Goal: Information Seeking & Learning: Find contact information

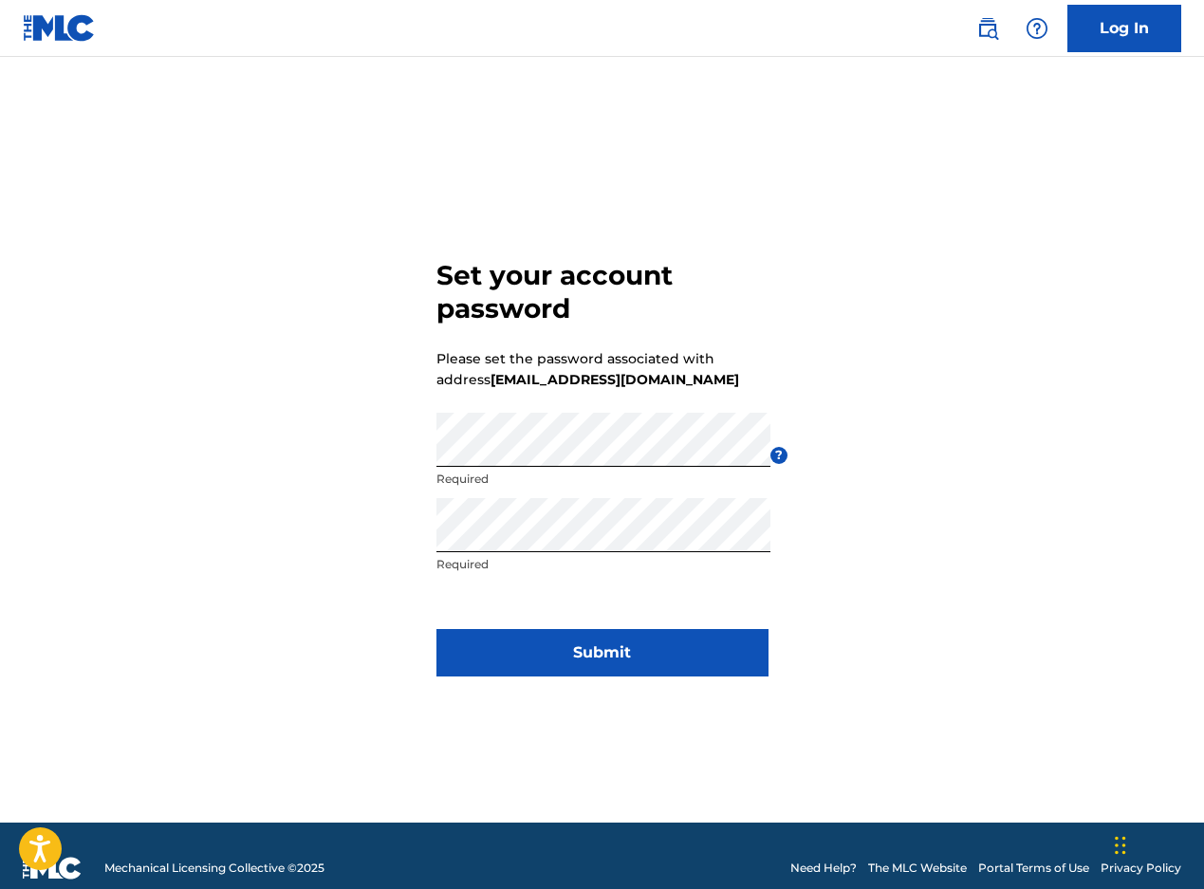
click at [622, 663] on button "Submit" at bounding box center [602, 652] width 332 height 47
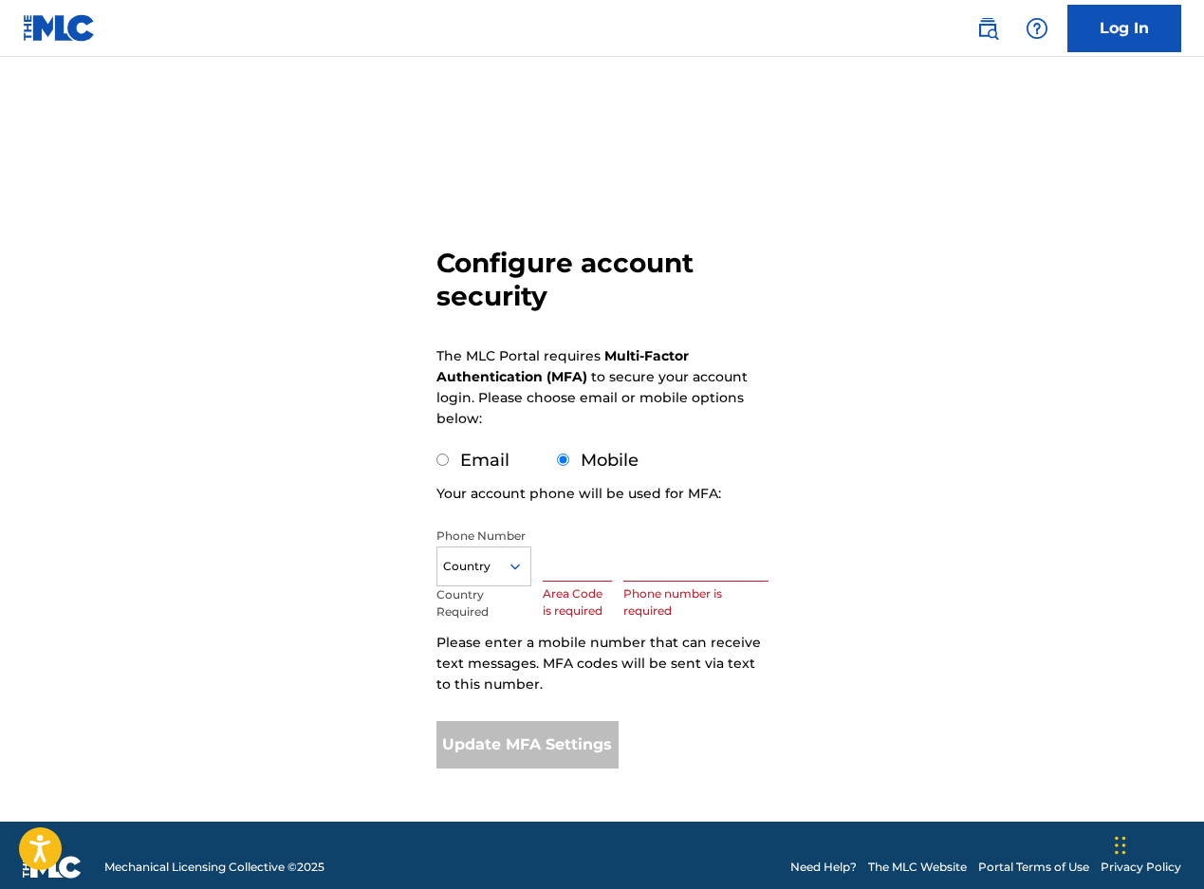
click at [446, 459] on input "Email" at bounding box center [442, 459] width 12 height 12
radio input "true"
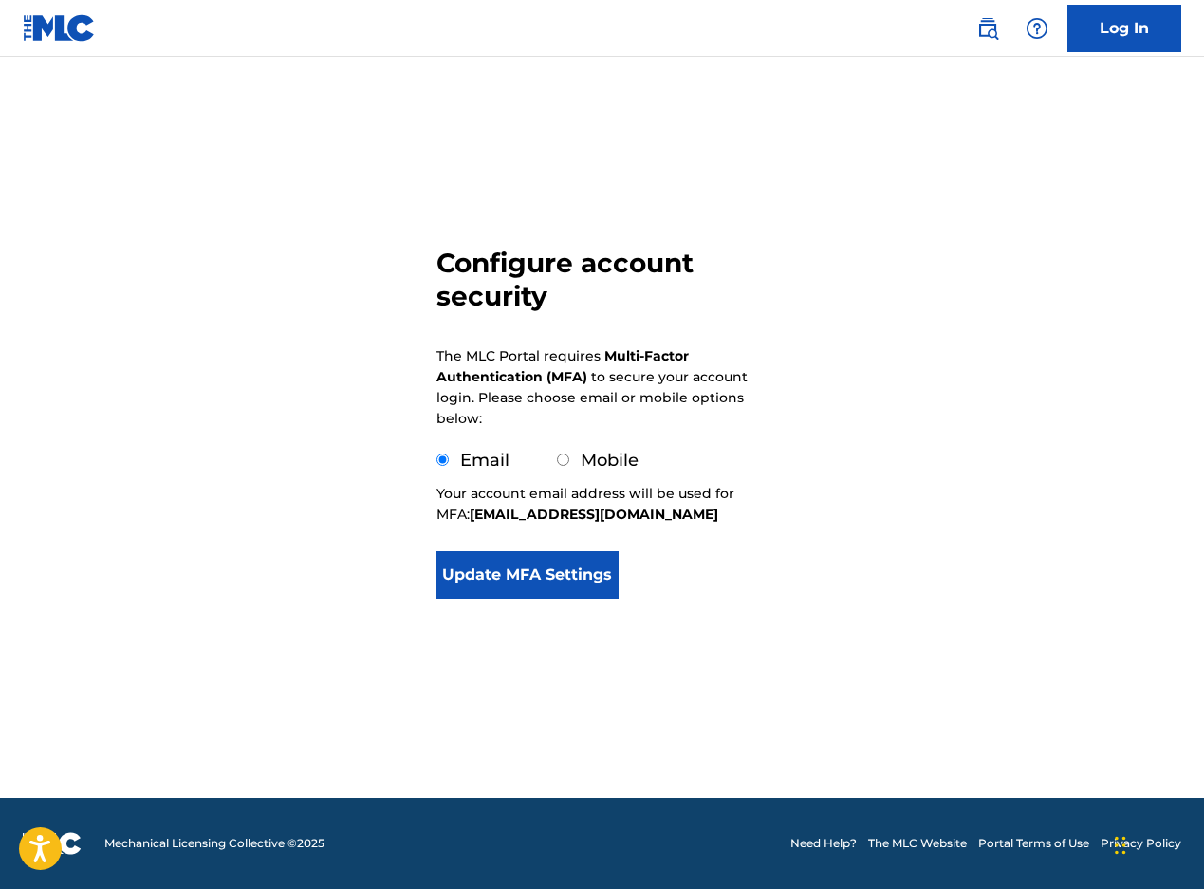
click at [533, 574] on button "Update MFA Settings" at bounding box center [527, 574] width 183 height 47
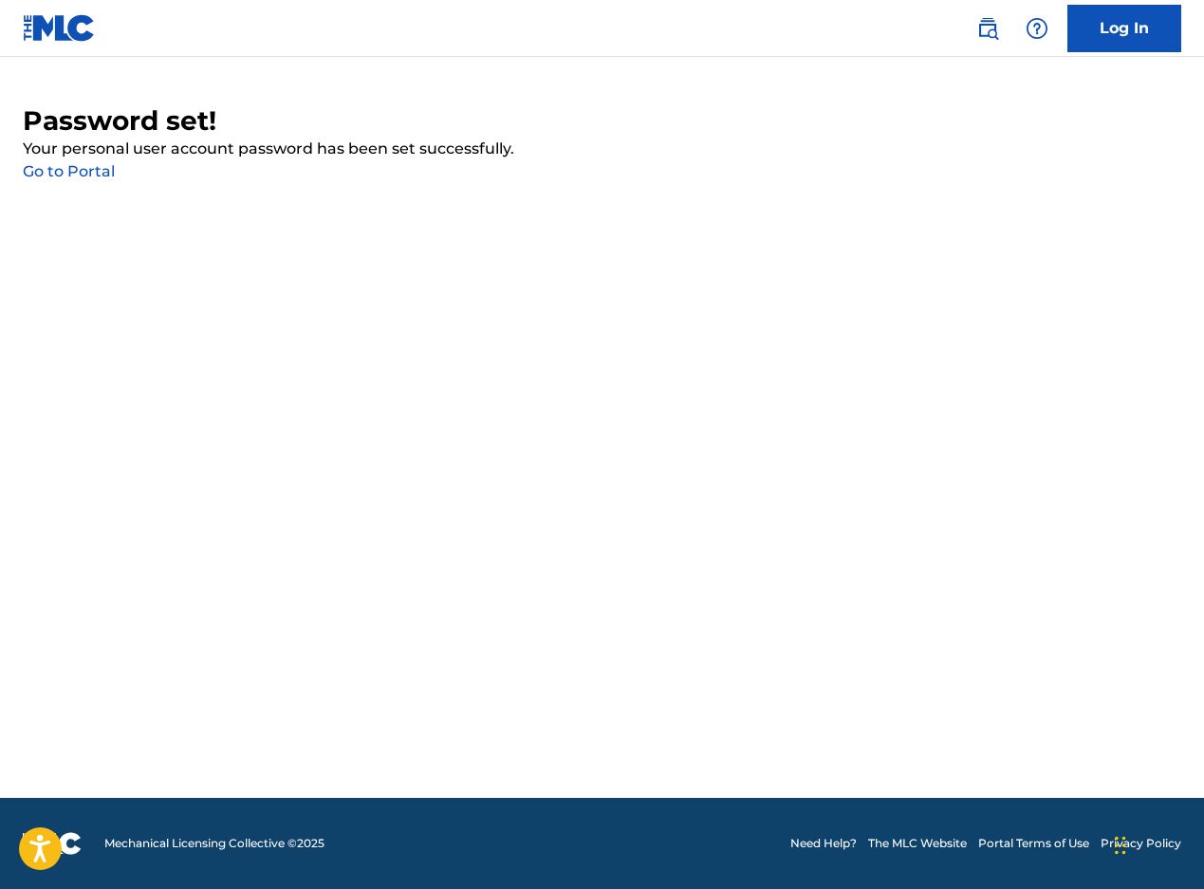
click at [94, 177] on link "Go to Portal" at bounding box center [69, 171] width 92 height 18
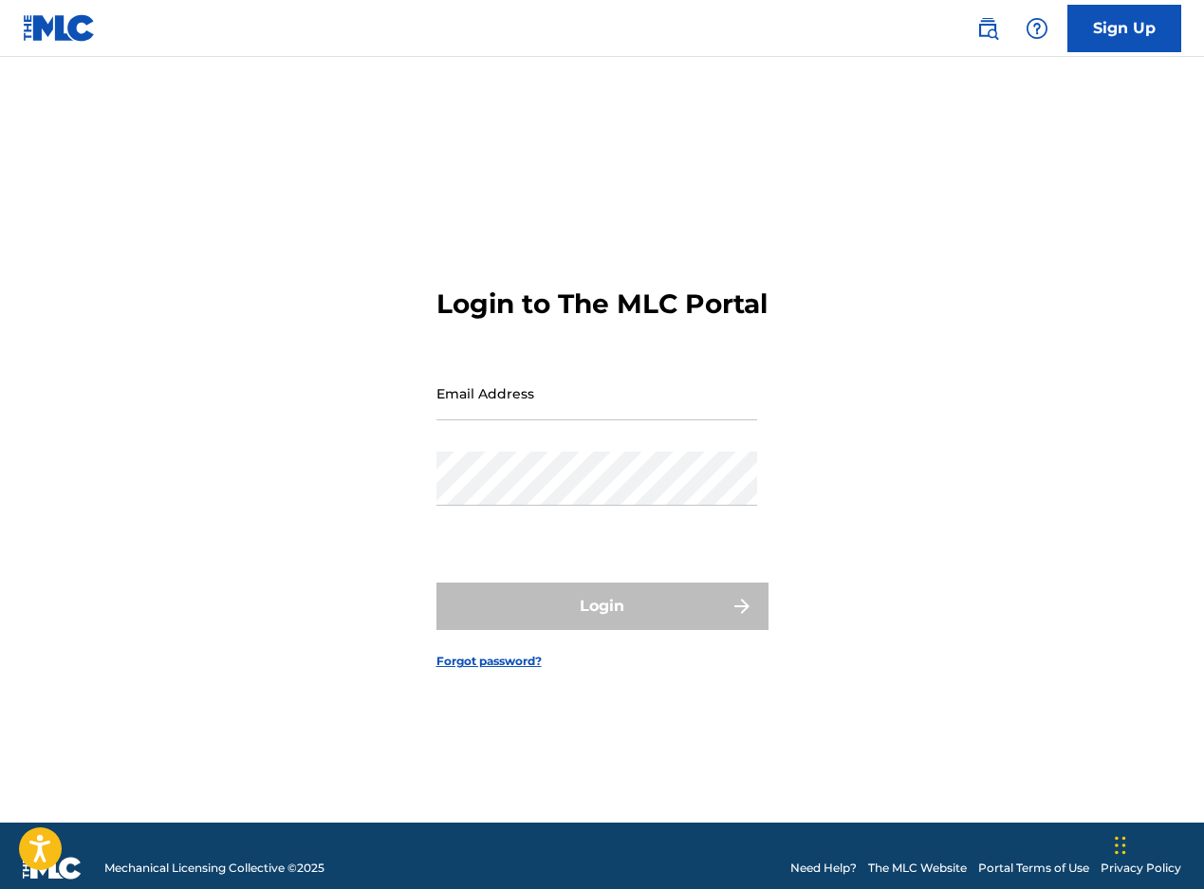
click at [560, 420] on input "Email Address" at bounding box center [596, 393] width 321 height 54
click at [501, 418] on input "Email Address" at bounding box center [596, 393] width 321 height 54
paste input "[EMAIL_ADDRESS][DOMAIN_NAME]"
type input "[EMAIL_ADDRESS][DOMAIN_NAME]"
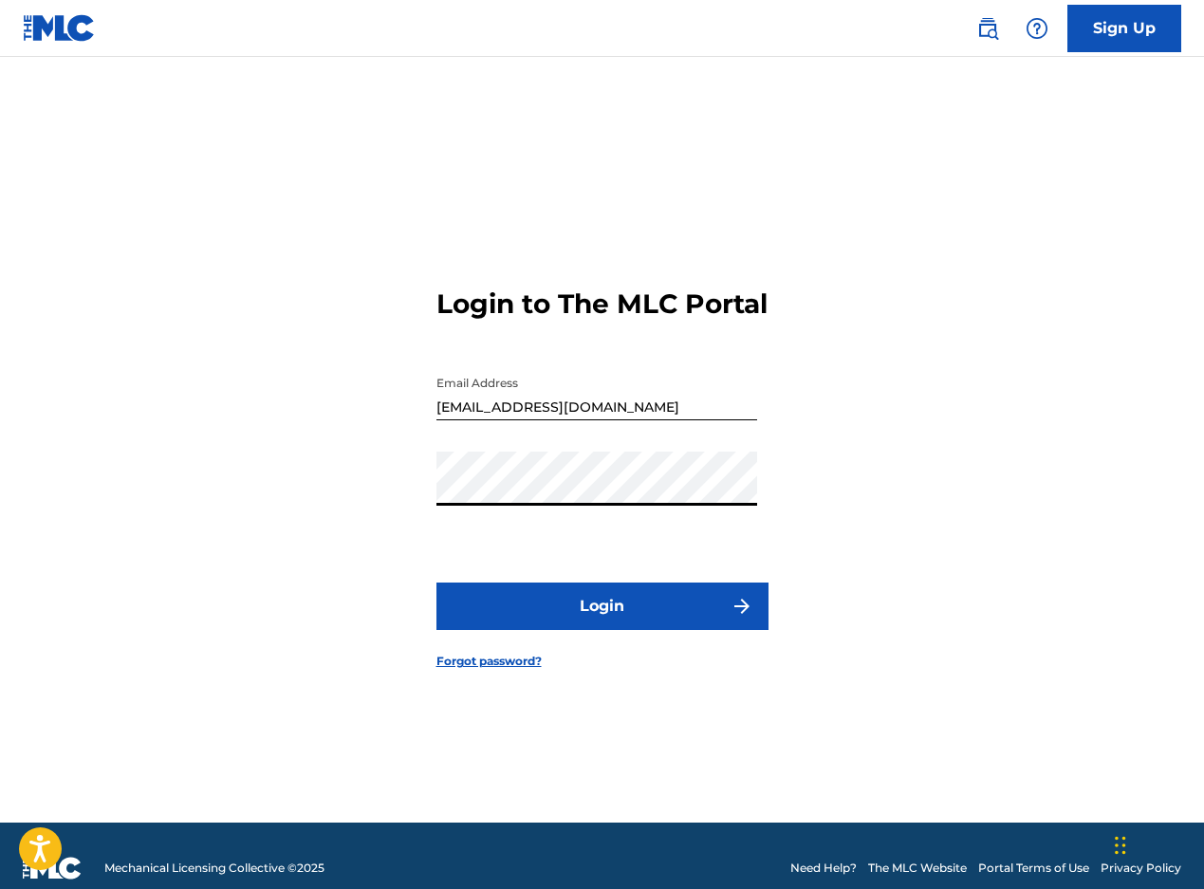
click at [474, 613] on button "Login" at bounding box center [602, 605] width 332 height 47
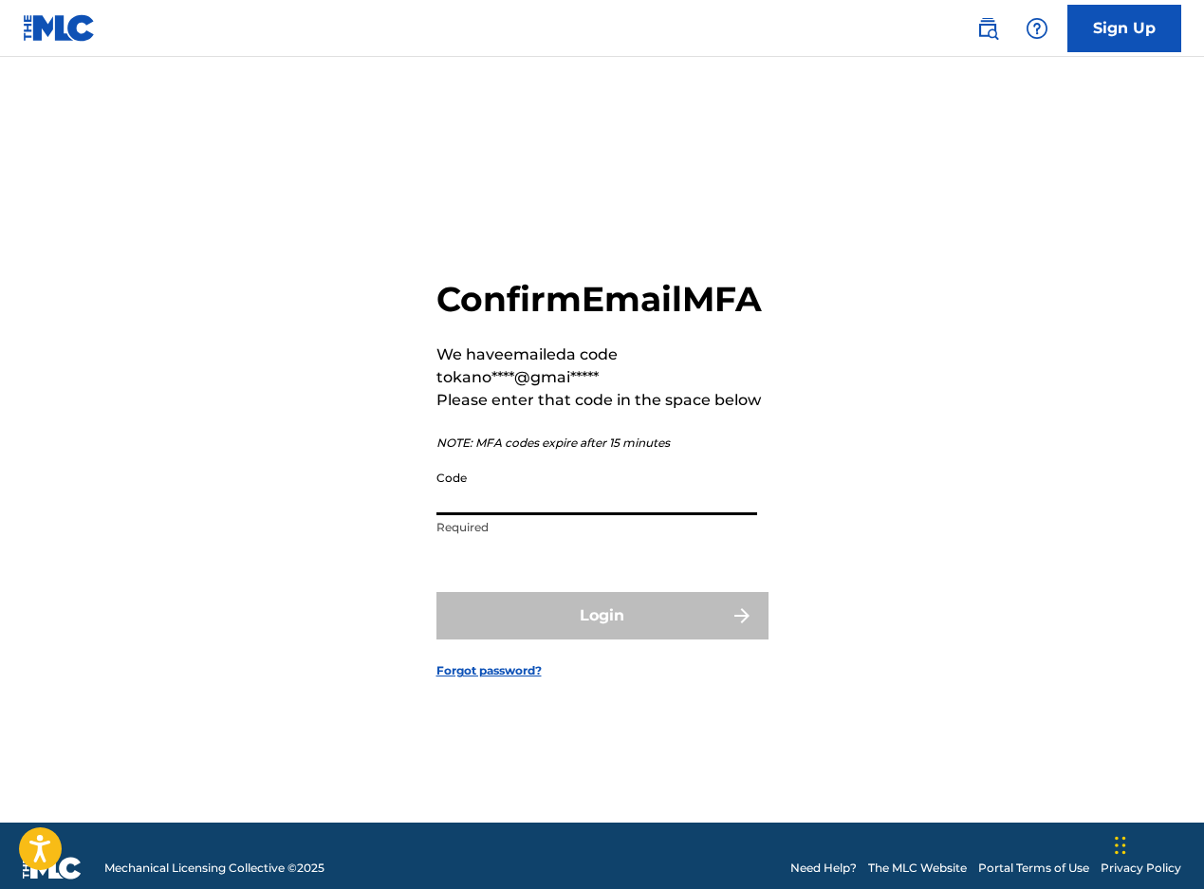
click at [496, 515] on input "Code" at bounding box center [596, 488] width 321 height 54
paste input "633534"
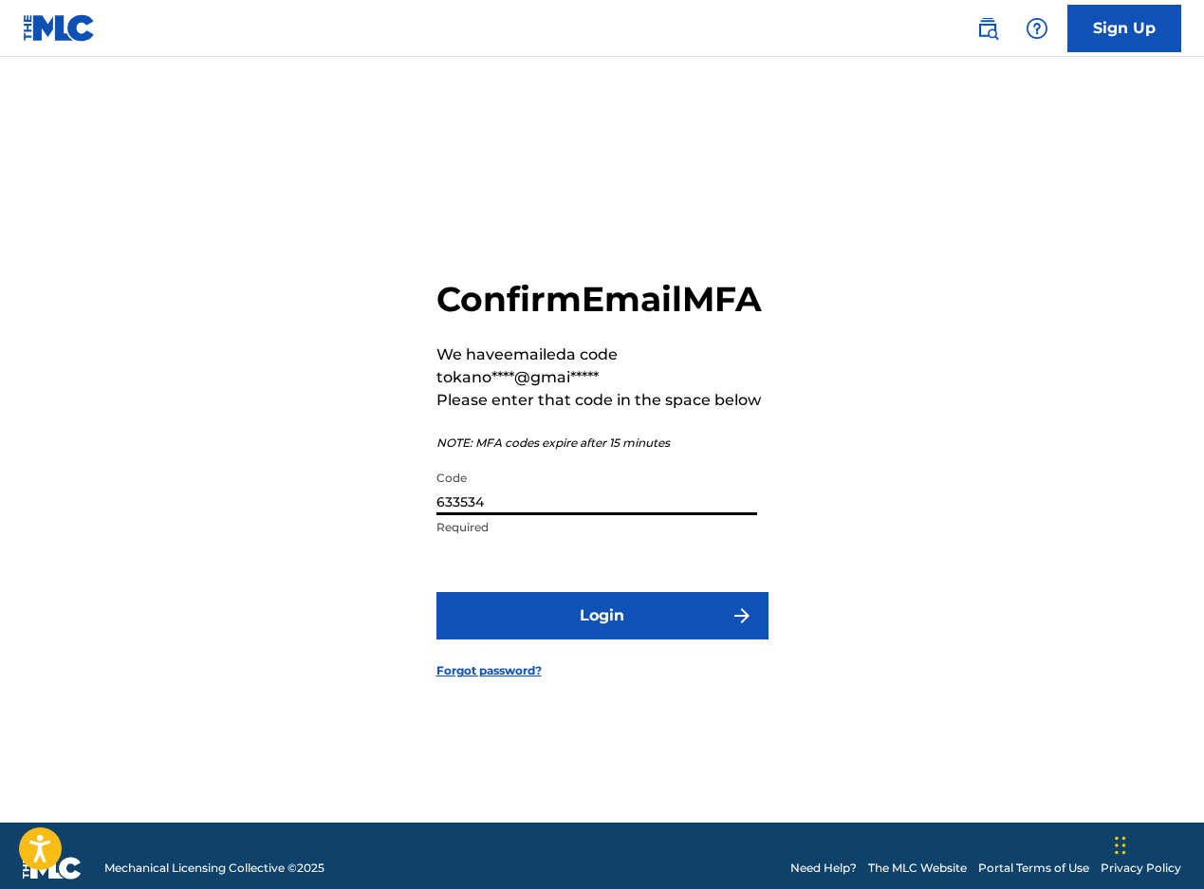
type input "633534"
click at [608, 639] on button "Login" at bounding box center [602, 615] width 332 height 47
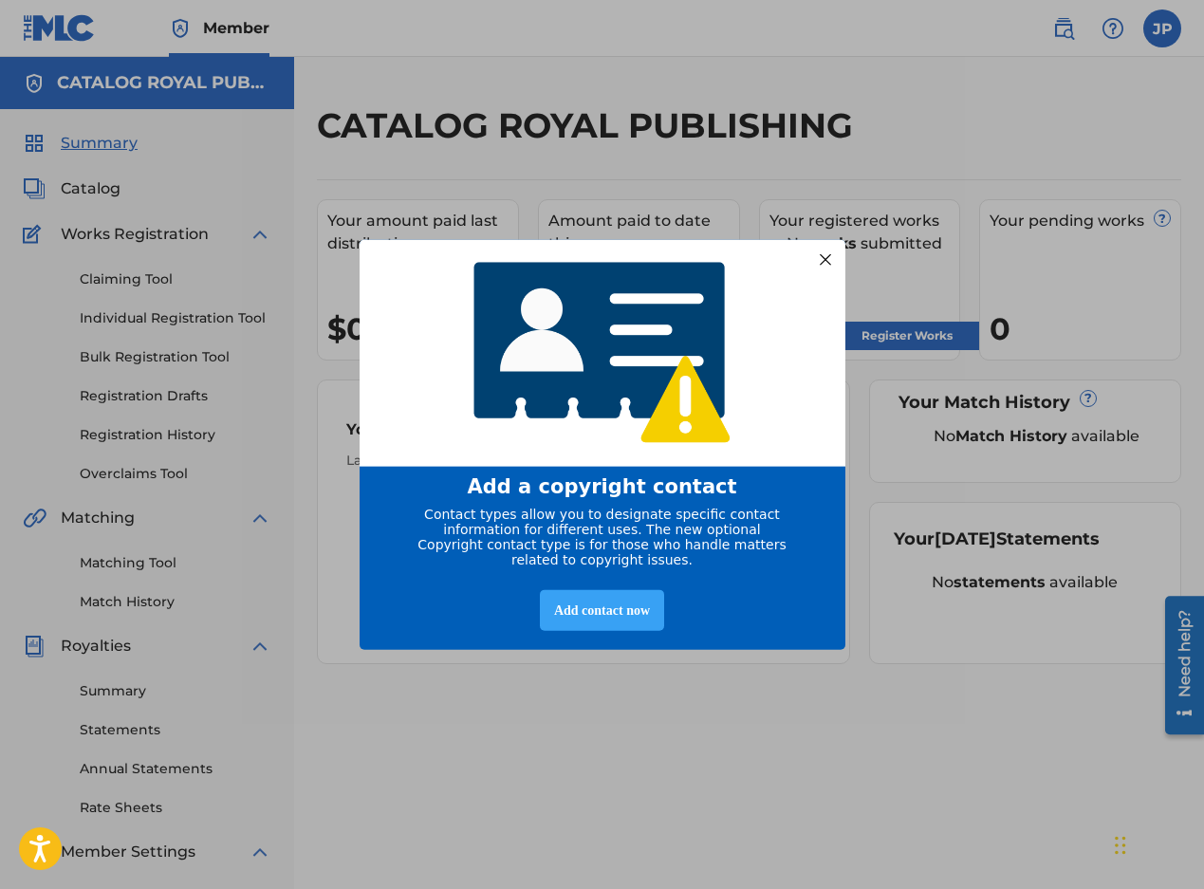
click at [598, 626] on div "Add contact now" at bounding box center [602, 610] width 124 height 41
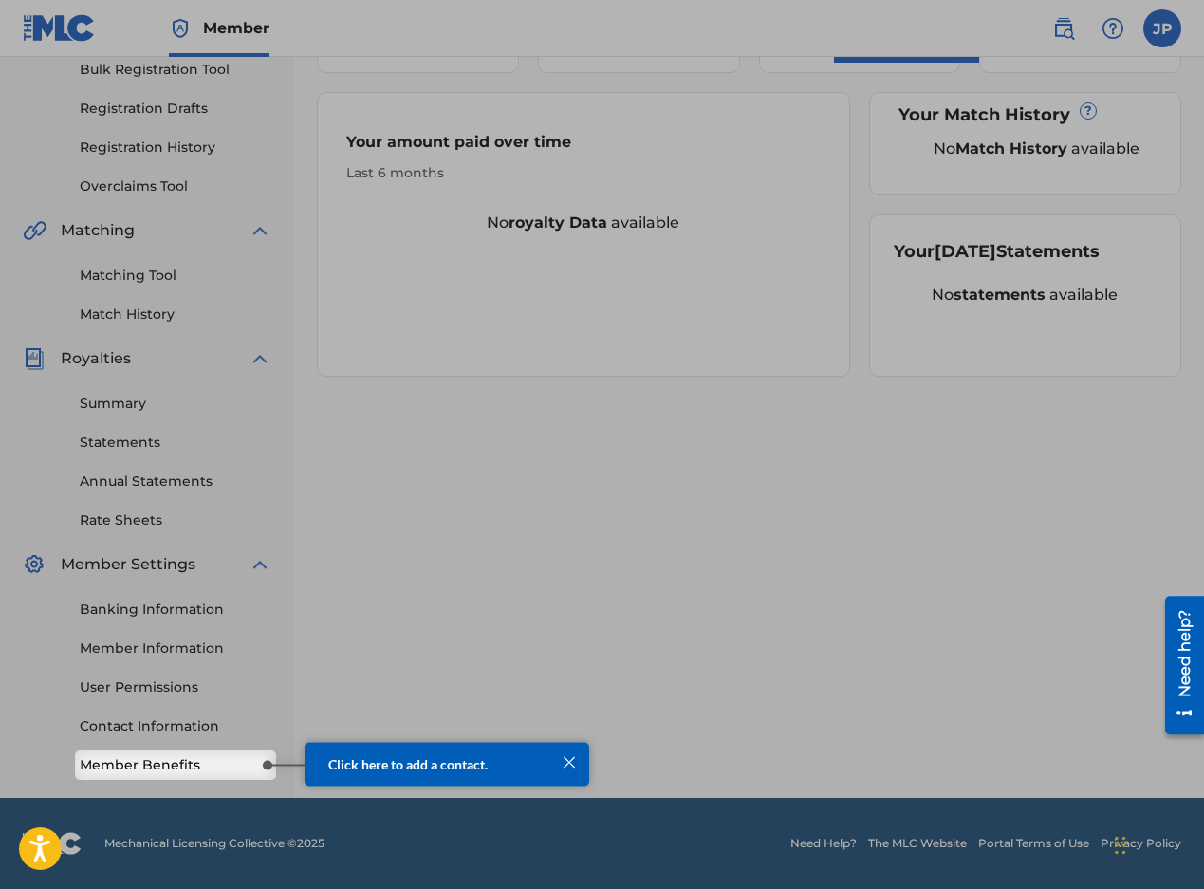
click at [181, 767] on link "Member Benefits" at bounding box center [176, 765] width 192 height 20
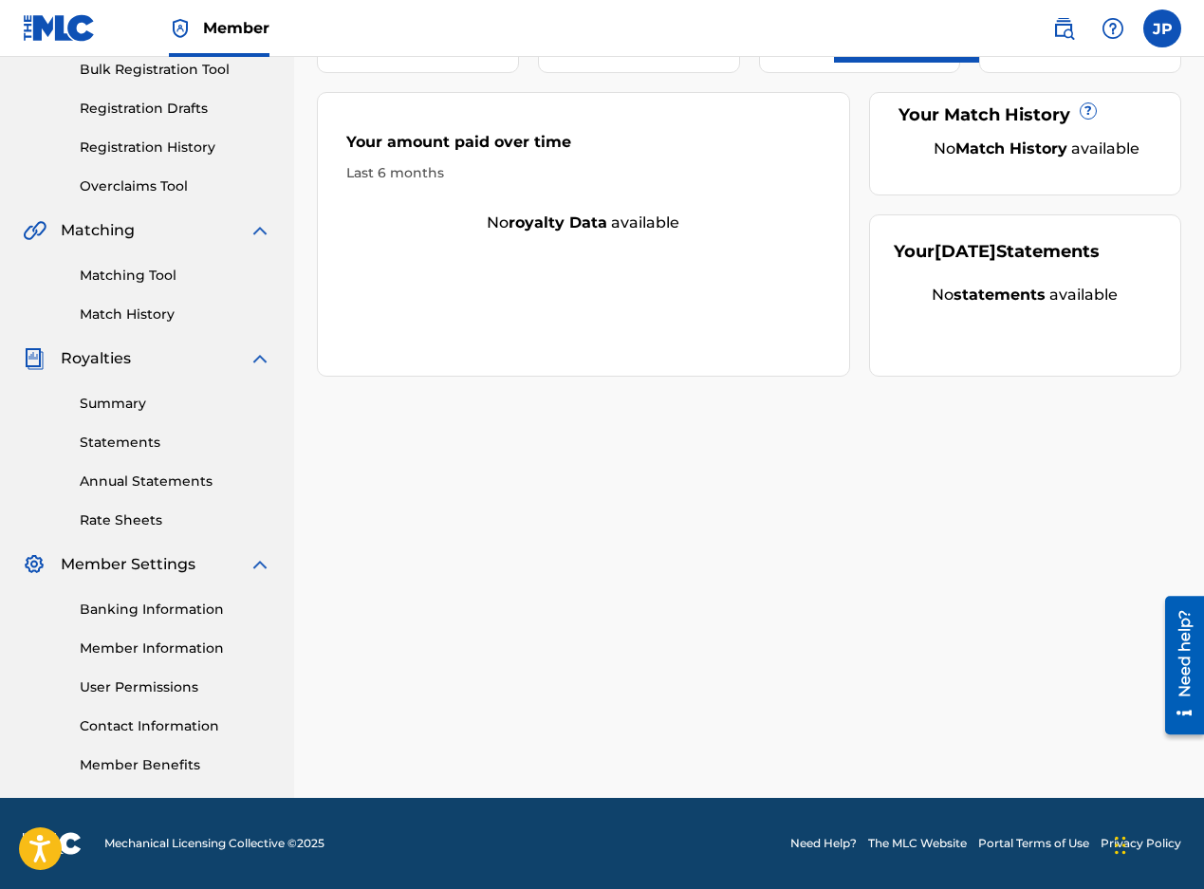
click at [179, 721] on link "Contact Information" at bounding box center [176, 726] width 192 height 20
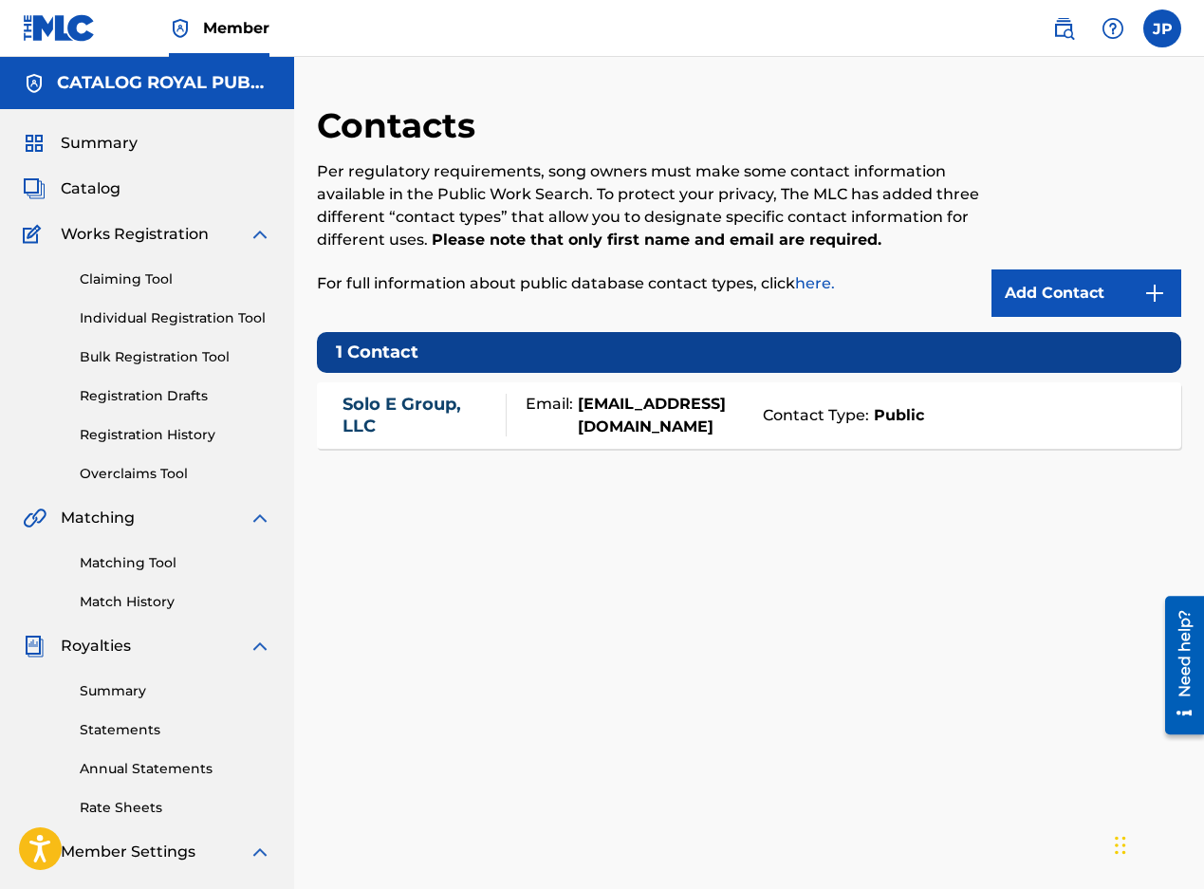
click at [887, 429] on div "Solo E Group, LLC Email: [EMAIL_ADDRESS][DOMAIN_NAME] Contact Type: Public" at bounding box center [749, 415] width 864 height 66
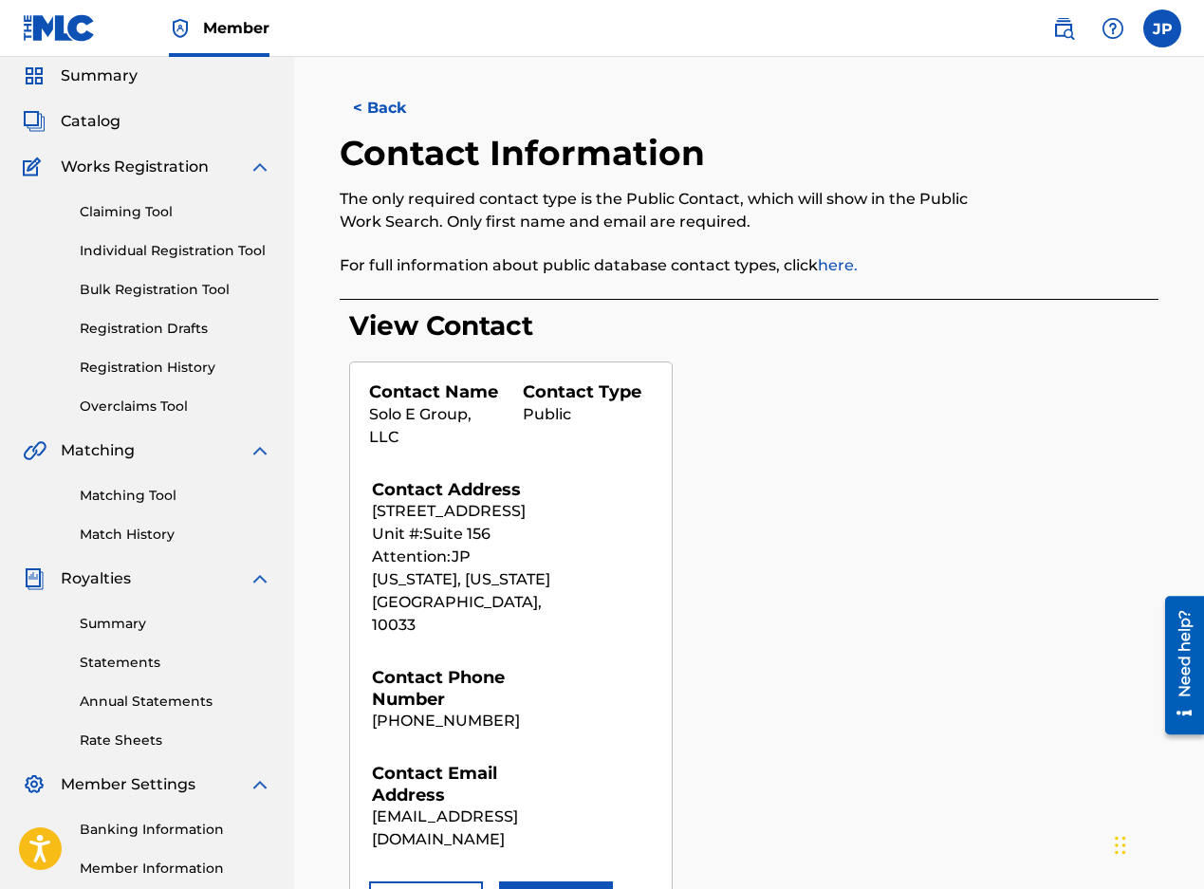
scroll to position [3, 0]
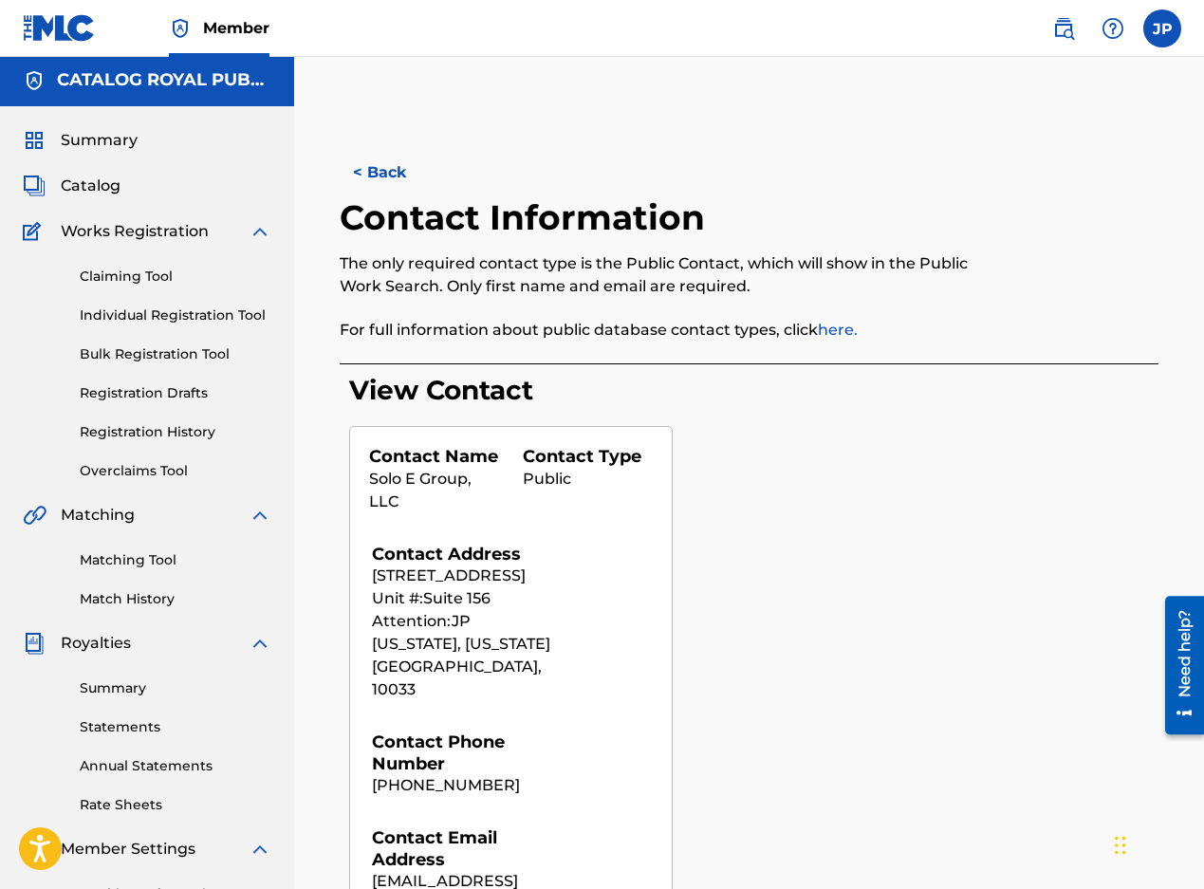
click at [101, 144] on span "Summary" at bounding box center [99, 140] width 77 height 23
